Goal: Obtain resource: Download file/media

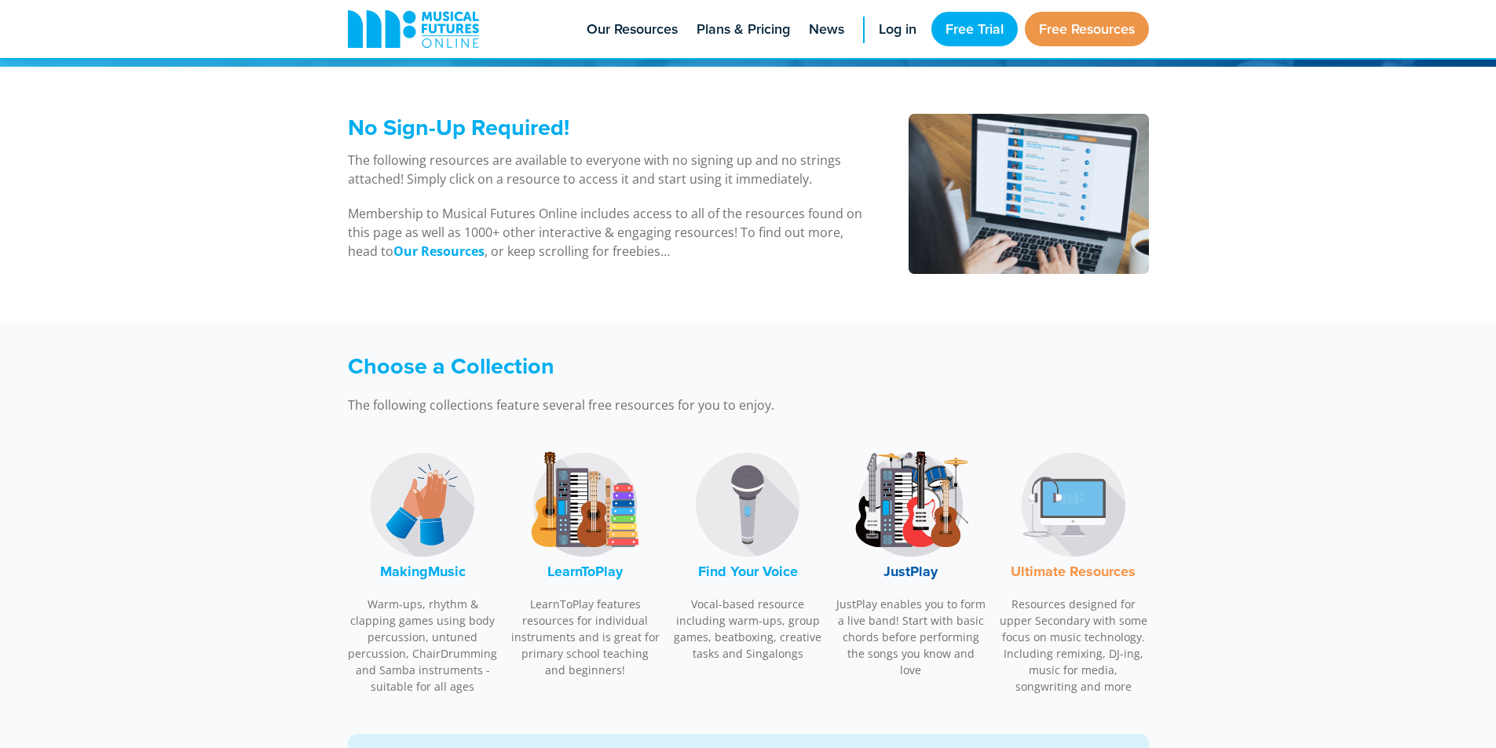
scroll to position [314, 0]
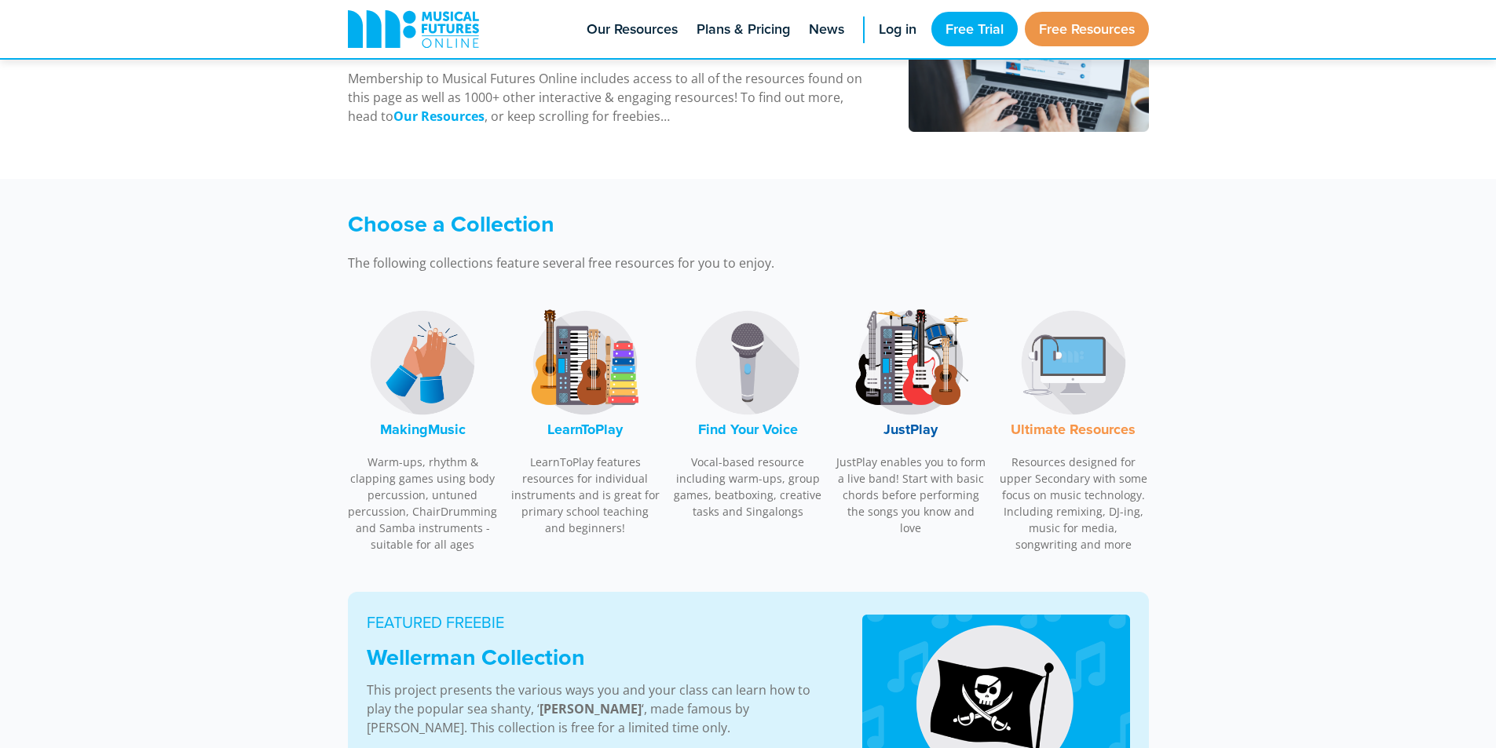
click at [931, 432] on font "JustPlay" at bounding box center [910, 429] width 54 height 20
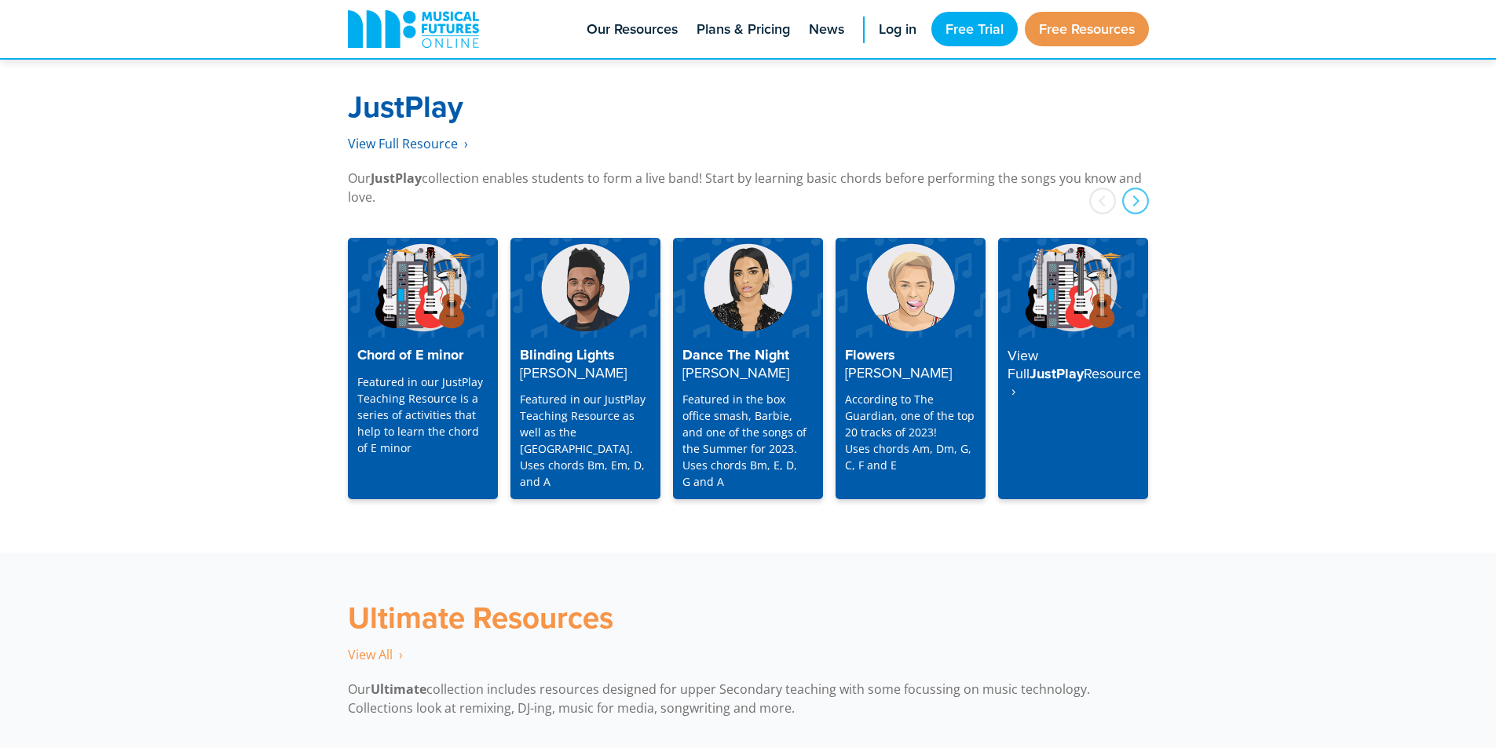
scroll to position [4032, 0]
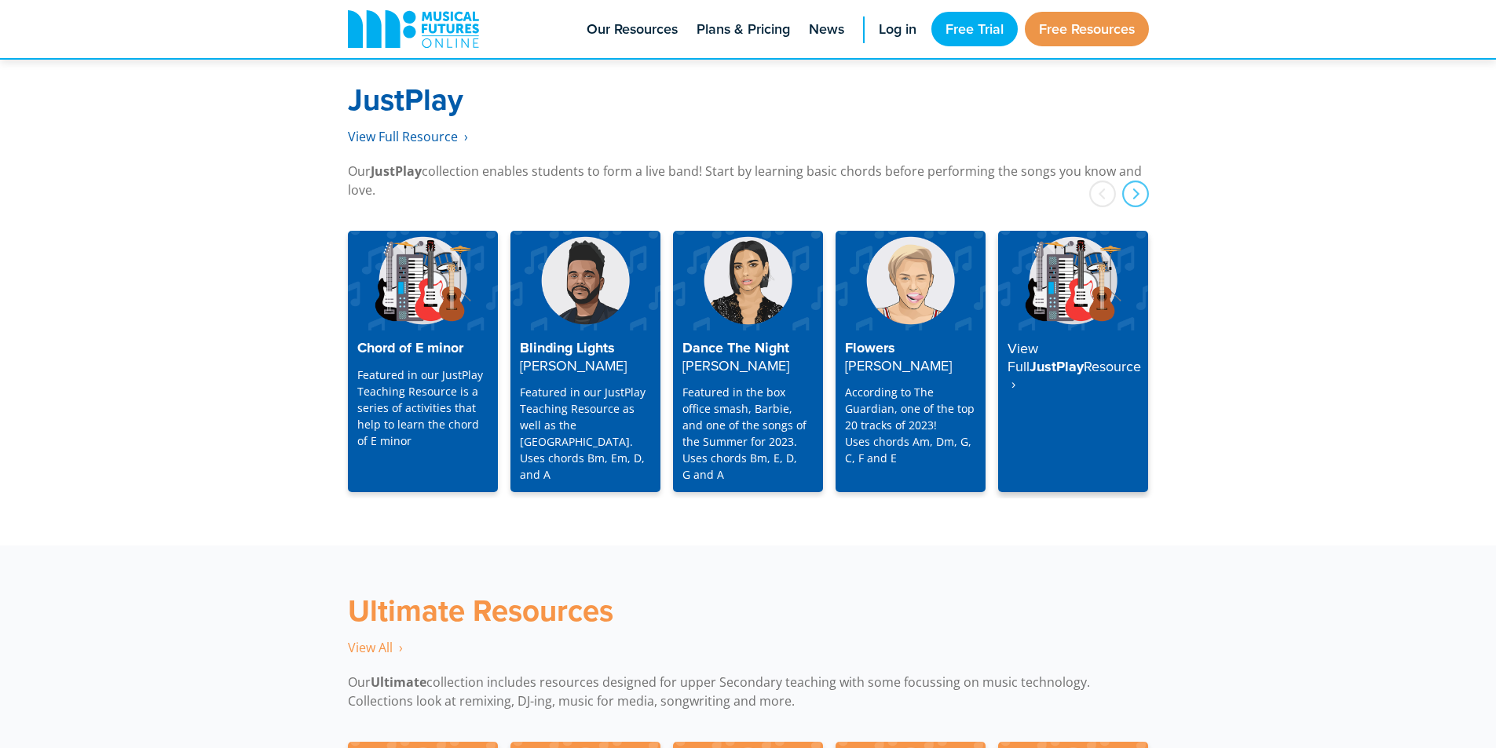
click at [1032, 357] on strong "Resource ‎ ›" at bounding box center [1074, 376] width 133 height 38
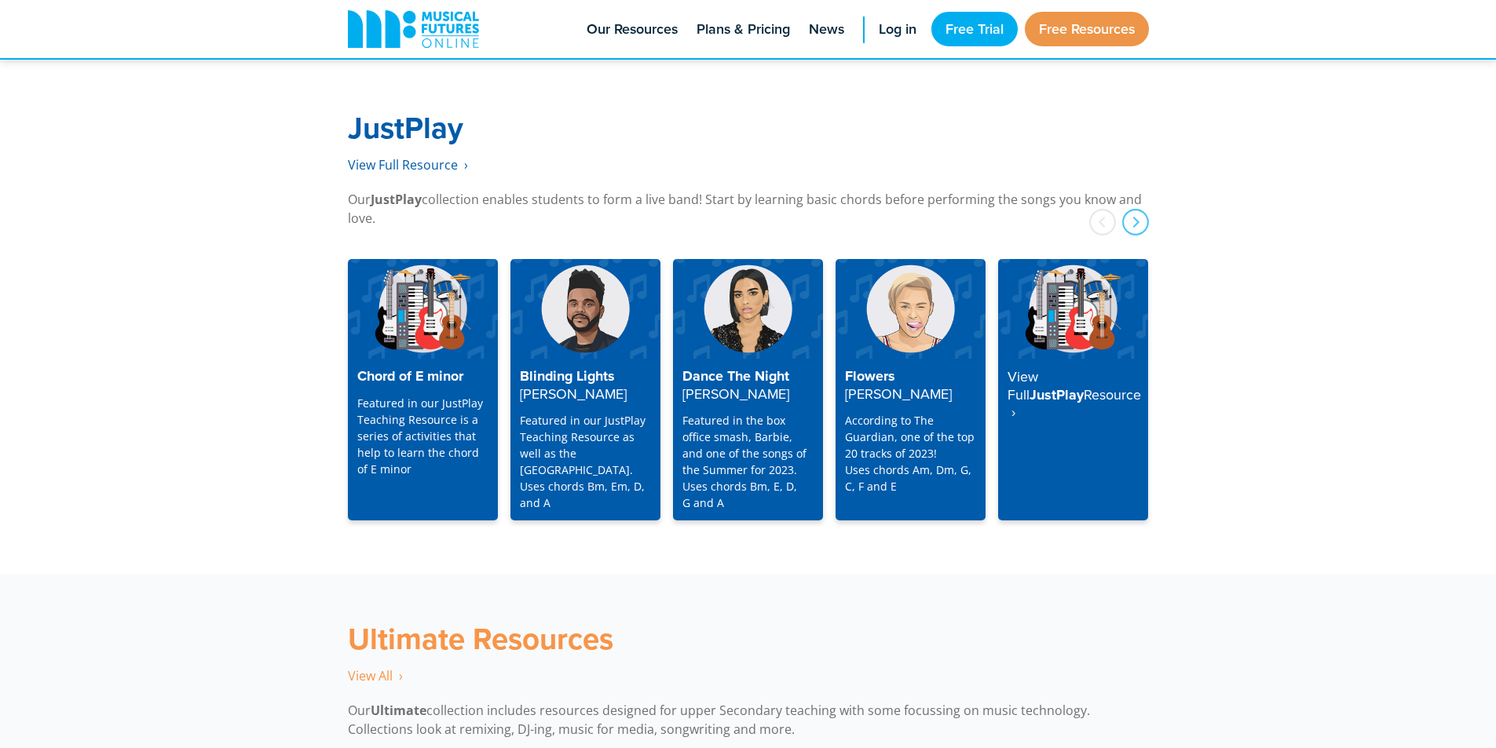
scroll to position [4005, 0]
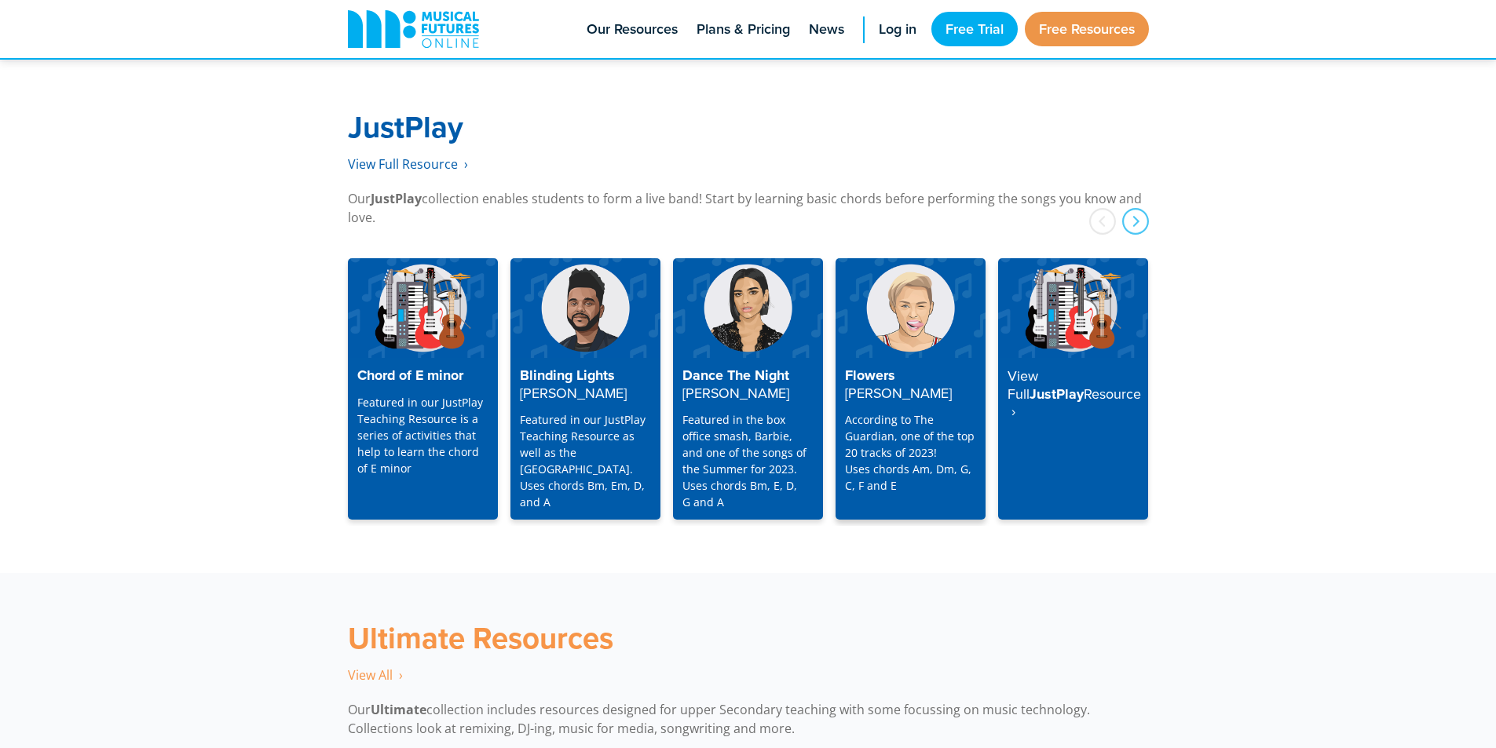
click at [928, 445] on p "According to The Guardian, one of the top 20 tracks of 2023! Uses chords Am, Dm…" at bounding box center [910, 452] width 131 height 82
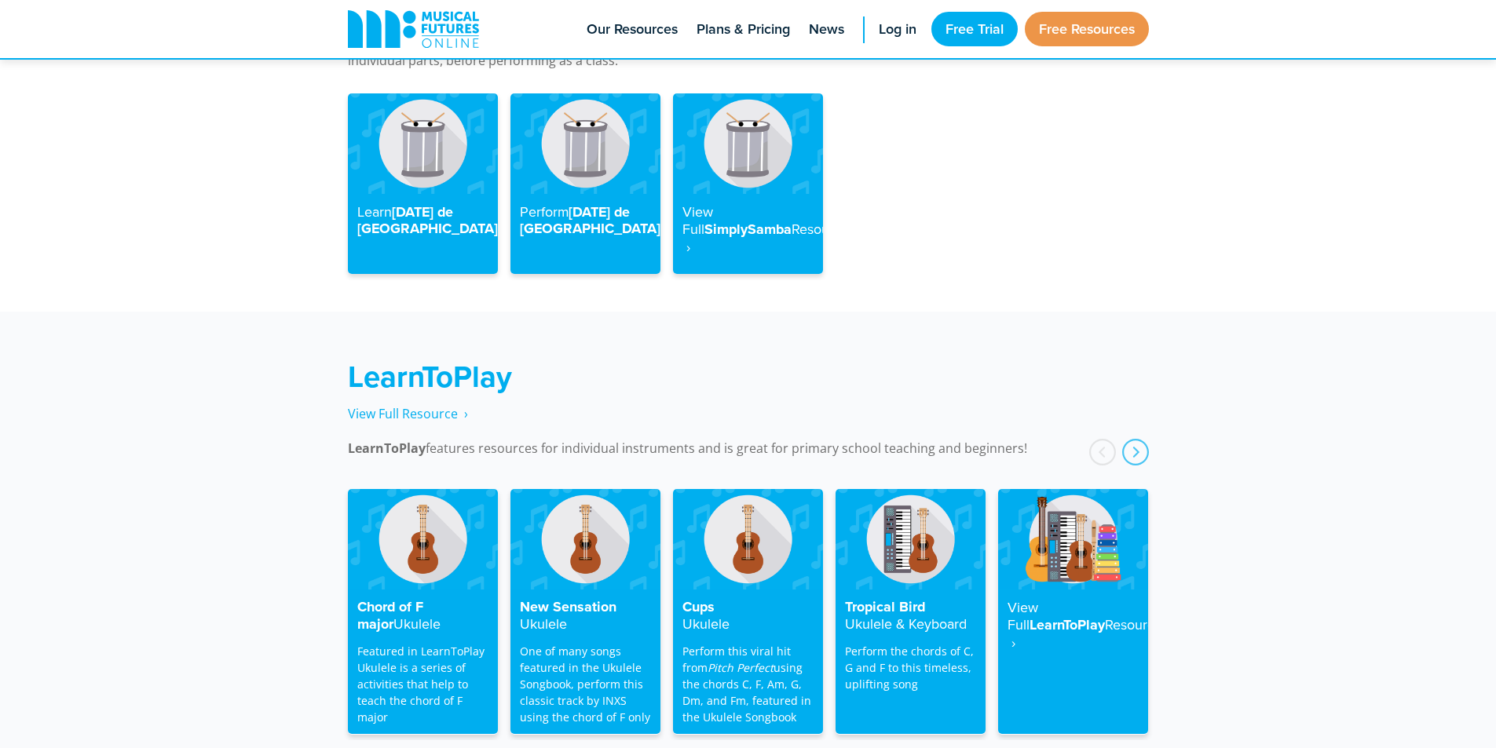
scroll to position [4005, 0]
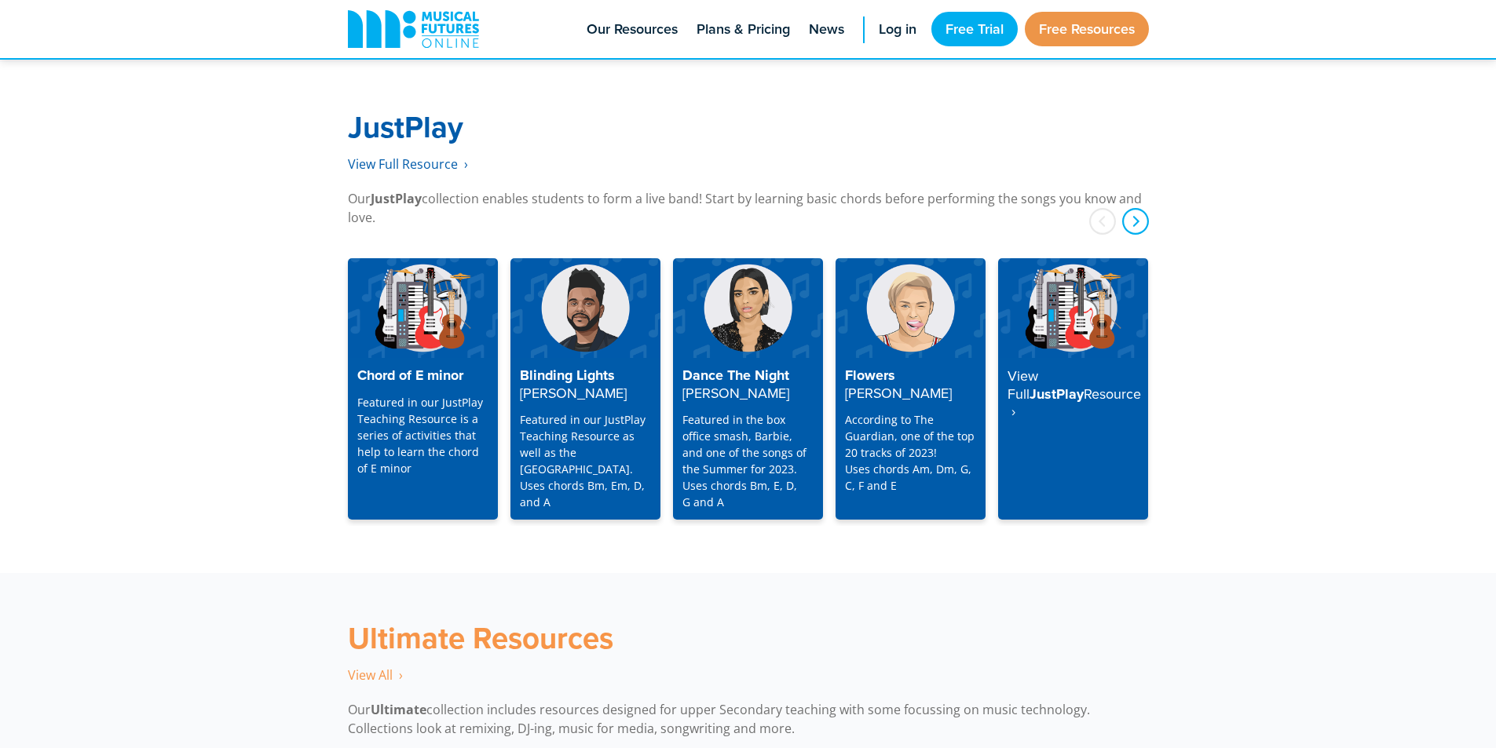
click at [1139, 208] on div "next" at bounding box center [1135, 221] width 27 height 27
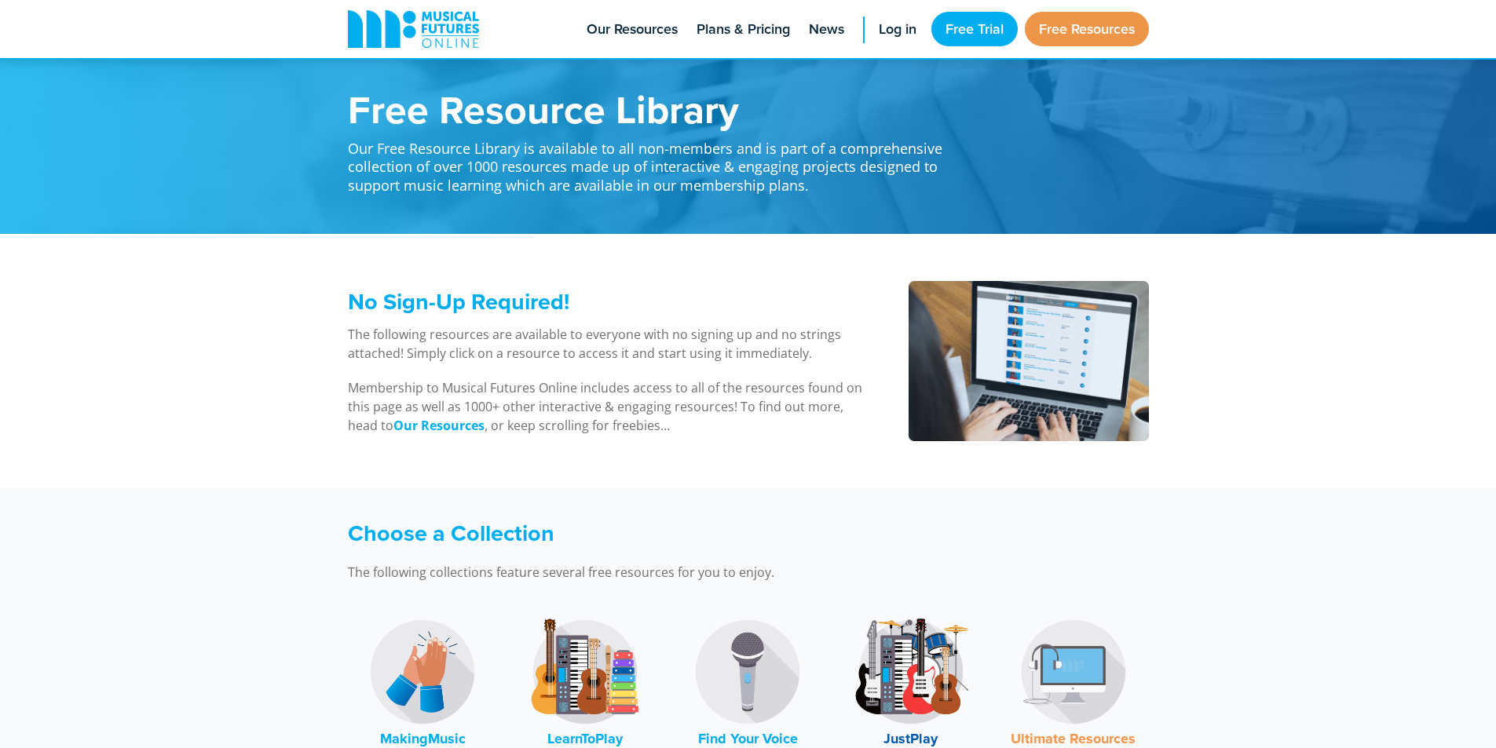
scroll to position [0, 0]
